Goal: Information Seeking & Learning: Learn about a topic

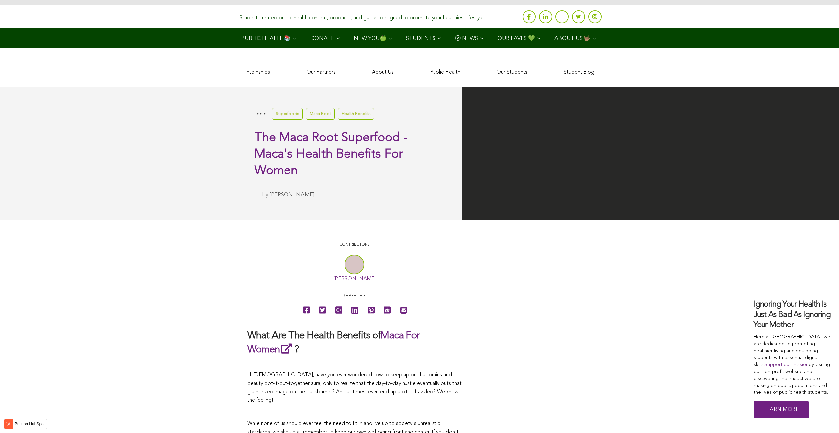
scroll to position [1250, 0]
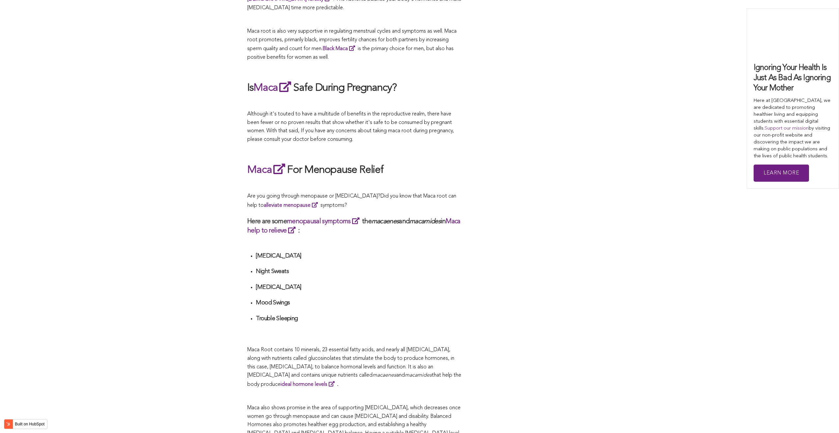
click at [296, 217] on h3 "Here are some menopausal symptoms the macaenes and macamides in Maca help to re…" at bounding box center [354, 226] width 214 height 18
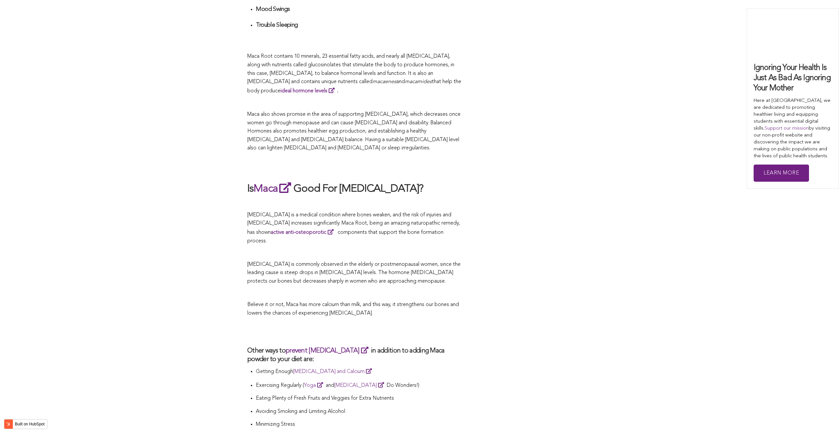
click at [374, 216] on span "[MEDICAL_DATA] is a medical condition where bones weaken, and the risk of injur…" at bounding box center [353, 227] width 213 height 31
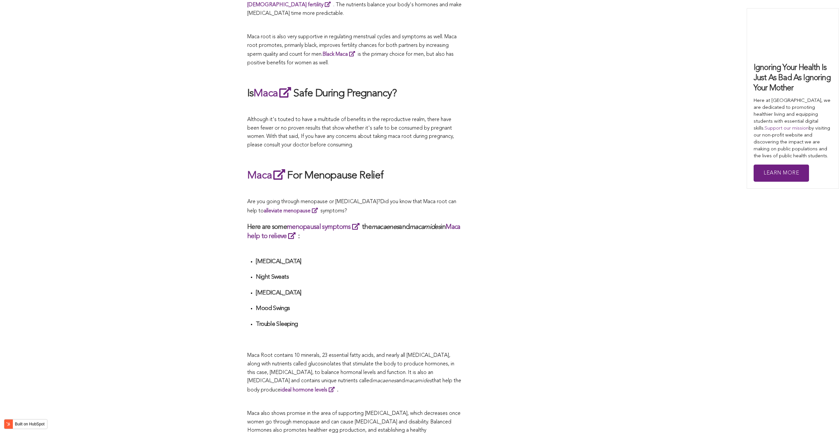
click at [372, 222] on h3 "Here are some menopausal symptoms the macaenes and macamides in Maca help to re…" at bounding box center [354, 231] width 214 height 18
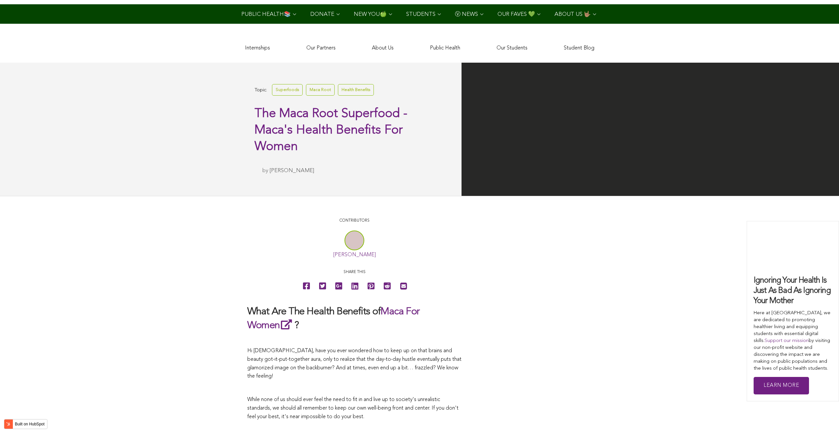
scroll to position [1118, 0]
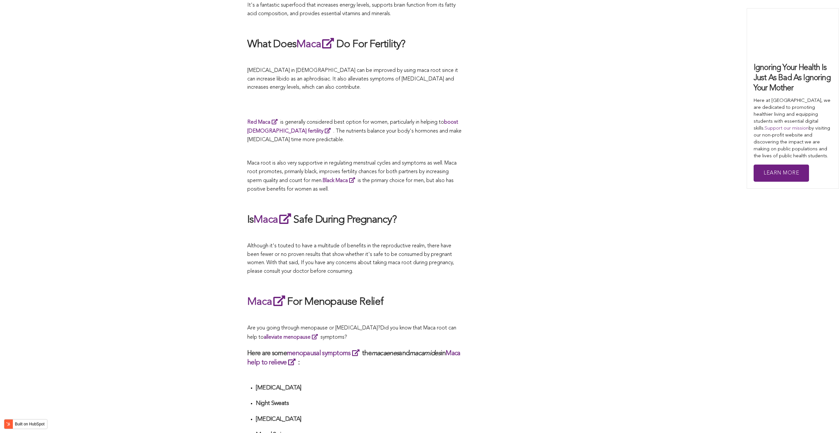
click at [450, 216] on h2 "Is Maca Safe During Pregnancy?" at bounding box center [354, 219] width 214 height 15
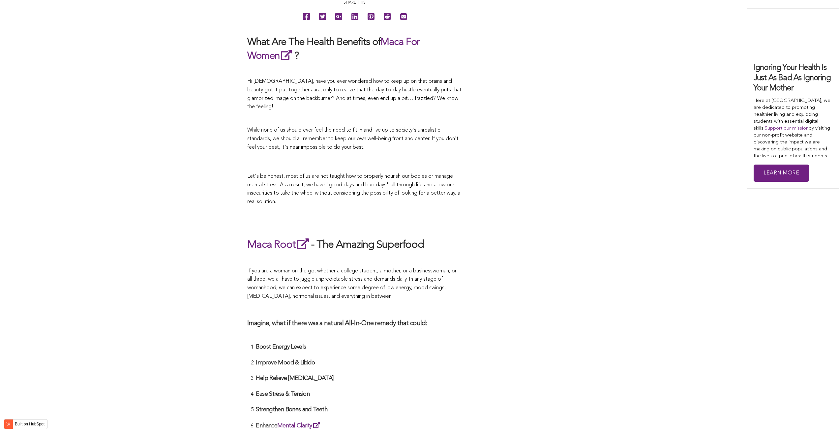
scroll to position [1436, 0]
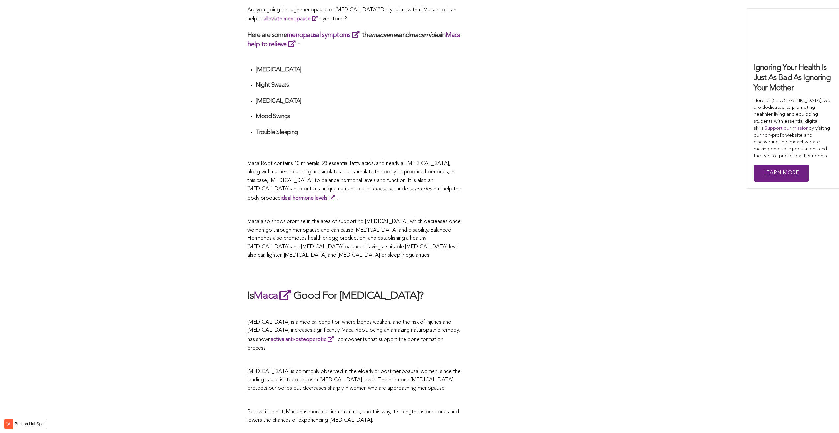
click at [558, 216] on div "CONTRIBUTORS [PERSON_NAME] Share this What Are The Health Benefits of Maca For …" at bounding box center [419, 5] width 345 height 2332
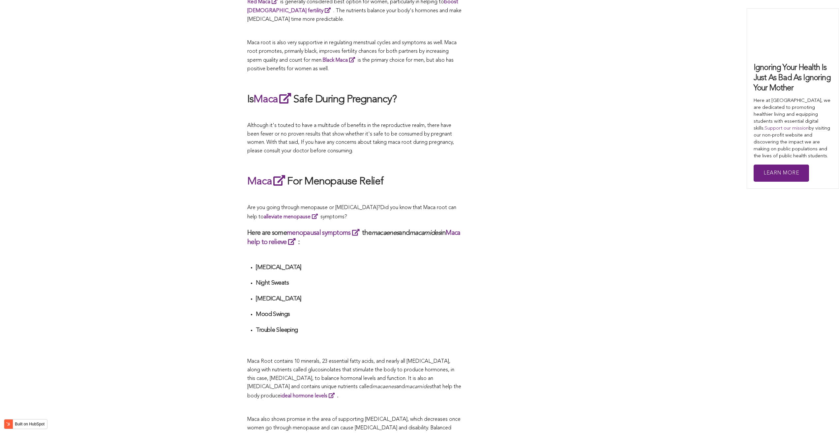
scroll to position [1545, 0]
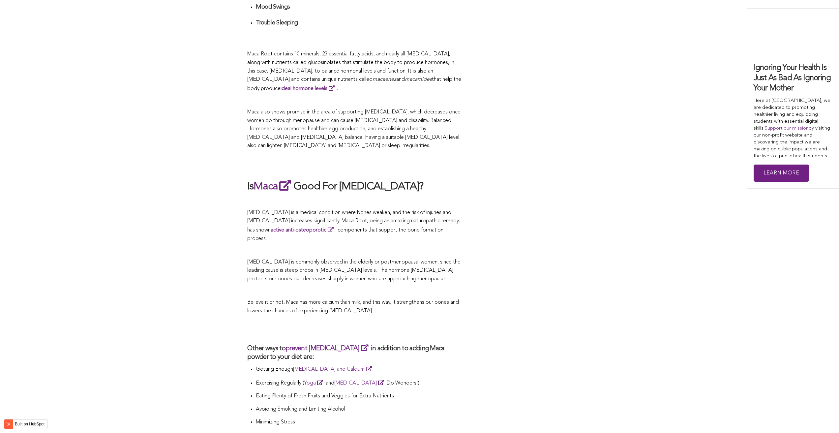
click at [353, 216] on span "[MEDICAL_DATA] is a medical condition where bones weaken, and the risk of injur…" at bounding box center [353, 225] width 213 height 31
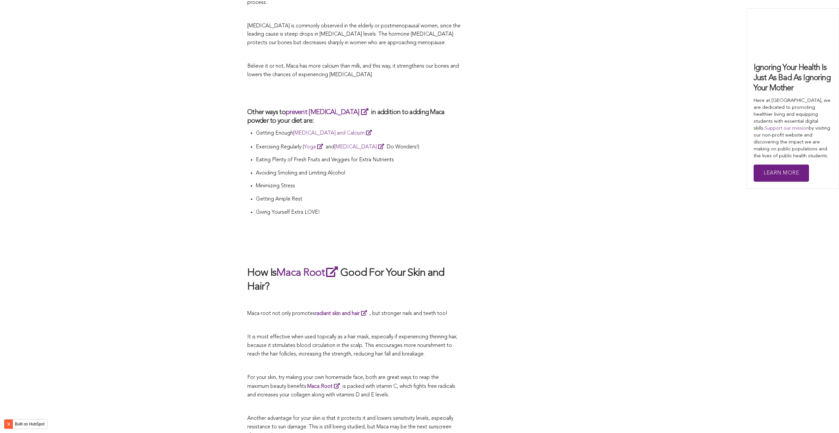
click at [355, 229] on p at bounding box center [354, 233] width 214 height 9
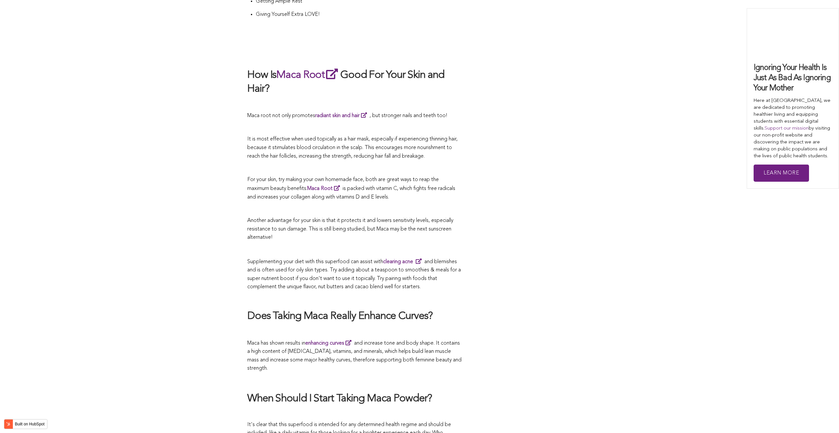
scroll to position [1200, 0]
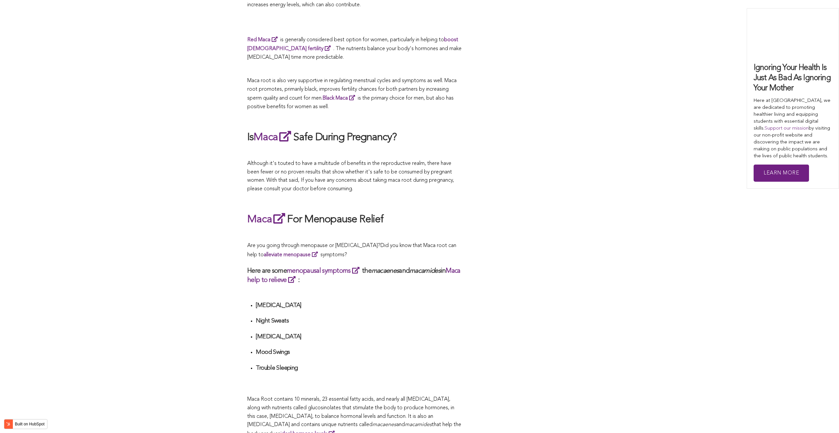
click at [487, 216] on div "CONTRIBUTORS [PERSON_NAME] Share this What Are The Health Benefits of Maca For …" at bounding box center [419, 240] width 345 height 2332
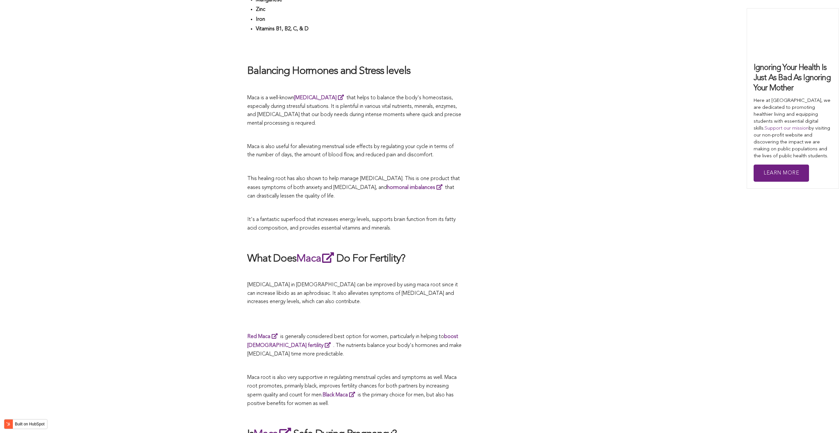
scroll to position [1480, 0]
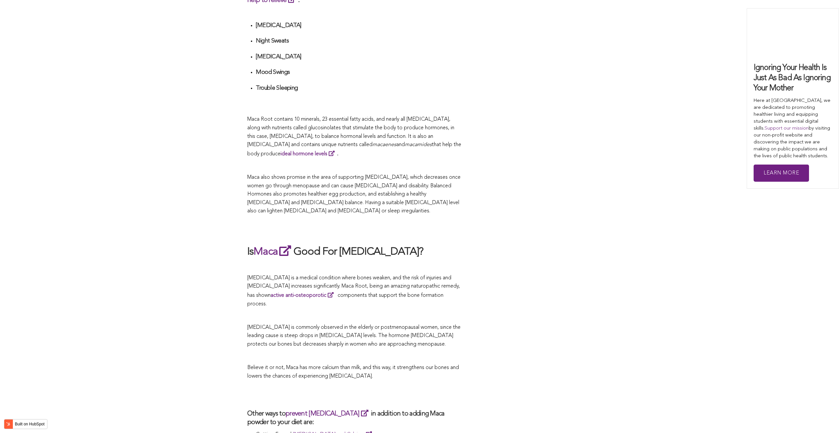
click at [450, 222] on h2 at bounding box center [354, 229] width 214 height 15
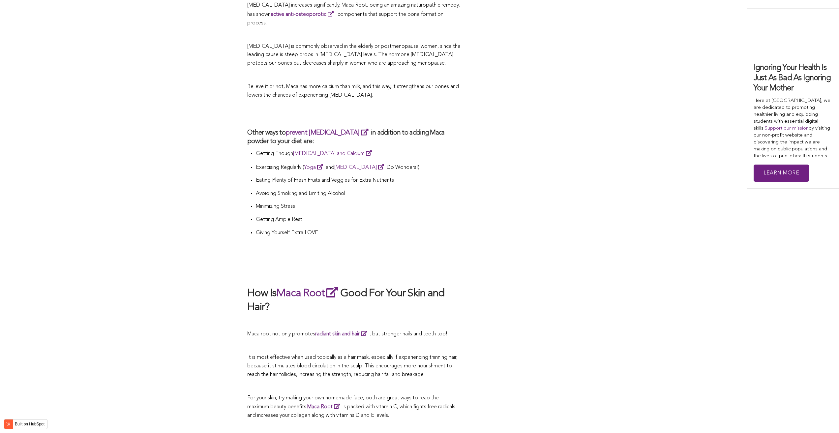
click at [458, 229] on p "Giving Yourself Extra LOVE!" at bounding box center [359, 233] width 206 height 9
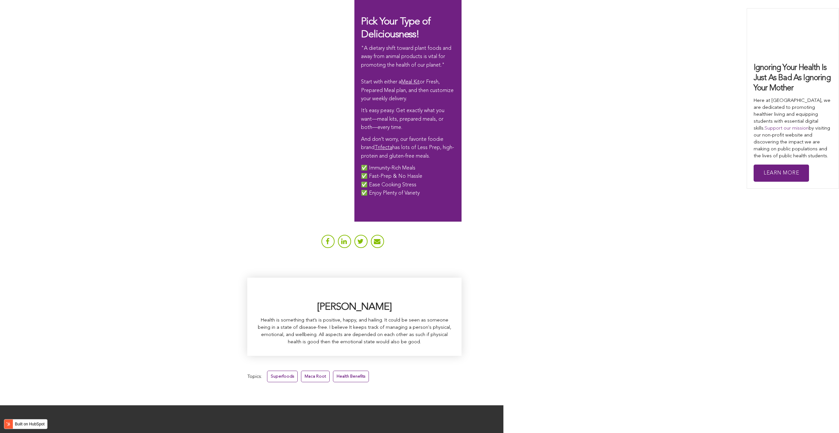
scroll to position [1838, 0]
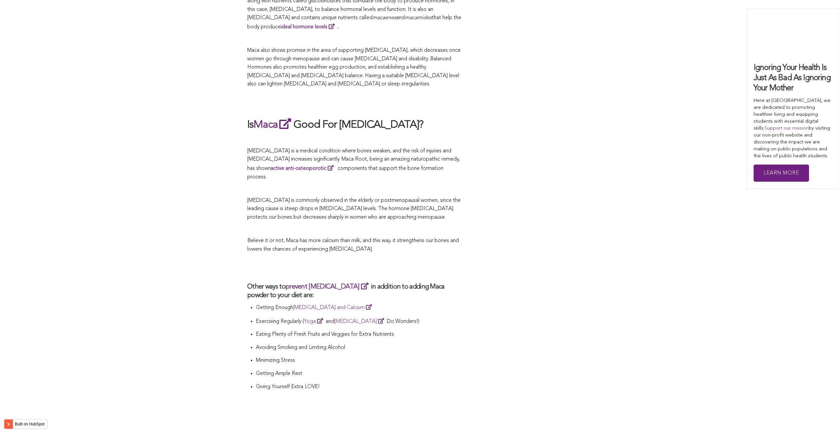
scroll to position [1574, 0]
